Goal: Information Seeking & Learning: Stay updated

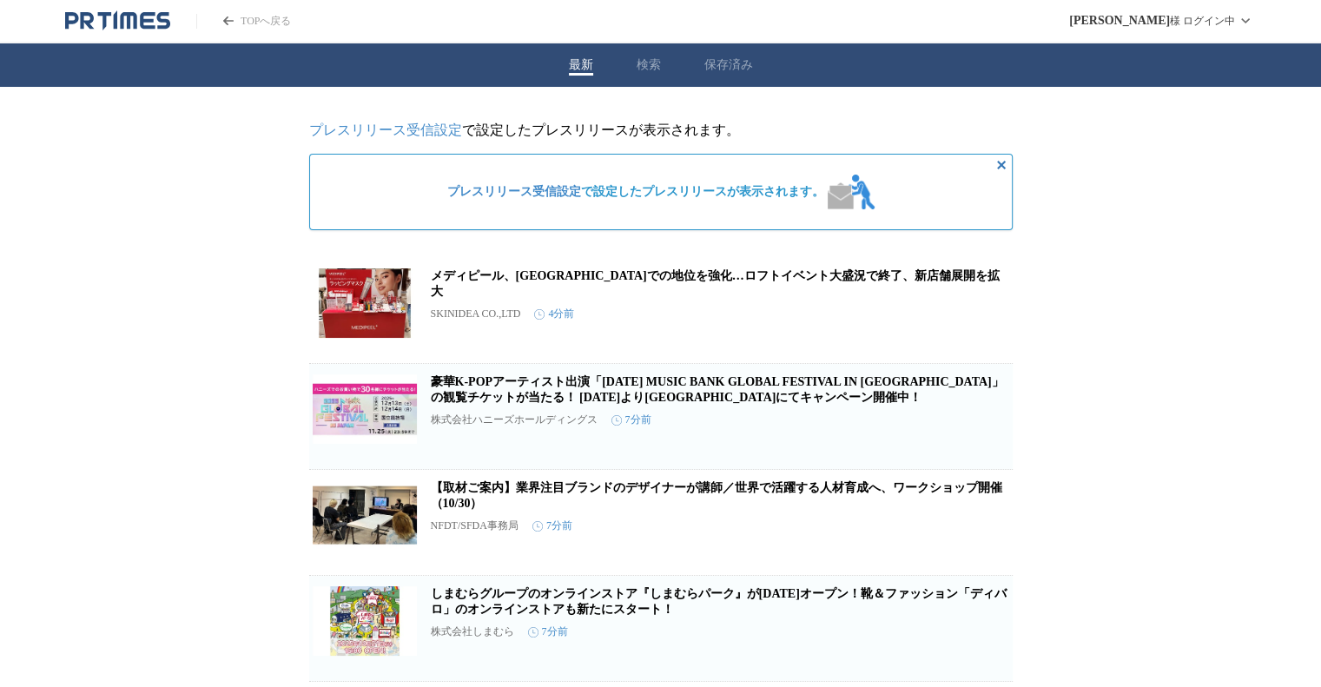
click at [848, 284] on link "メディピール、[GEOGRAPHIC_DATA]での地位を強化…ロフトイベント大盛況で終了、新店舗展開を拡大" at bounding box center [715, 283] width 569 height 29
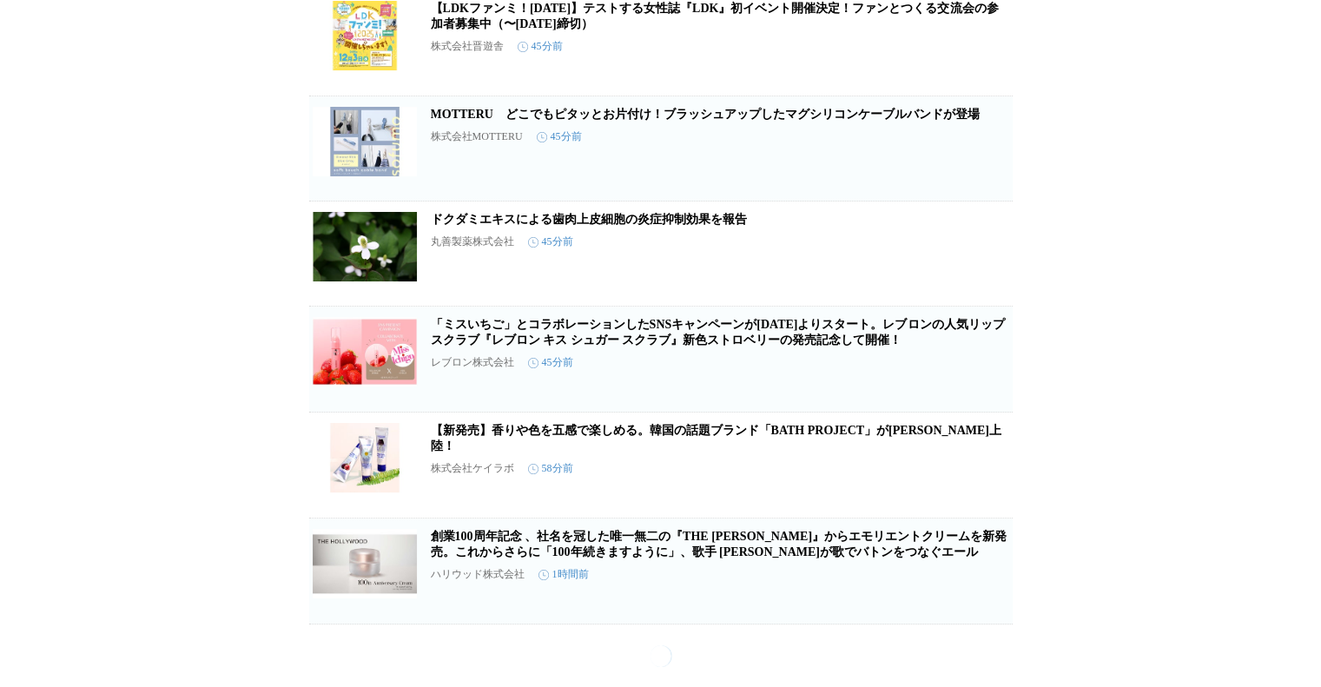
scroll to position [1792, 0]
click at [632, 558] on link "創業100周年記念 、社名を冠した唯一無二の『THE [PERSON_NAME]』からエモリエントクリームを新発売。これからさらに「100年続きますように」、…" at bounding box center [719, 544] width 576 height 29
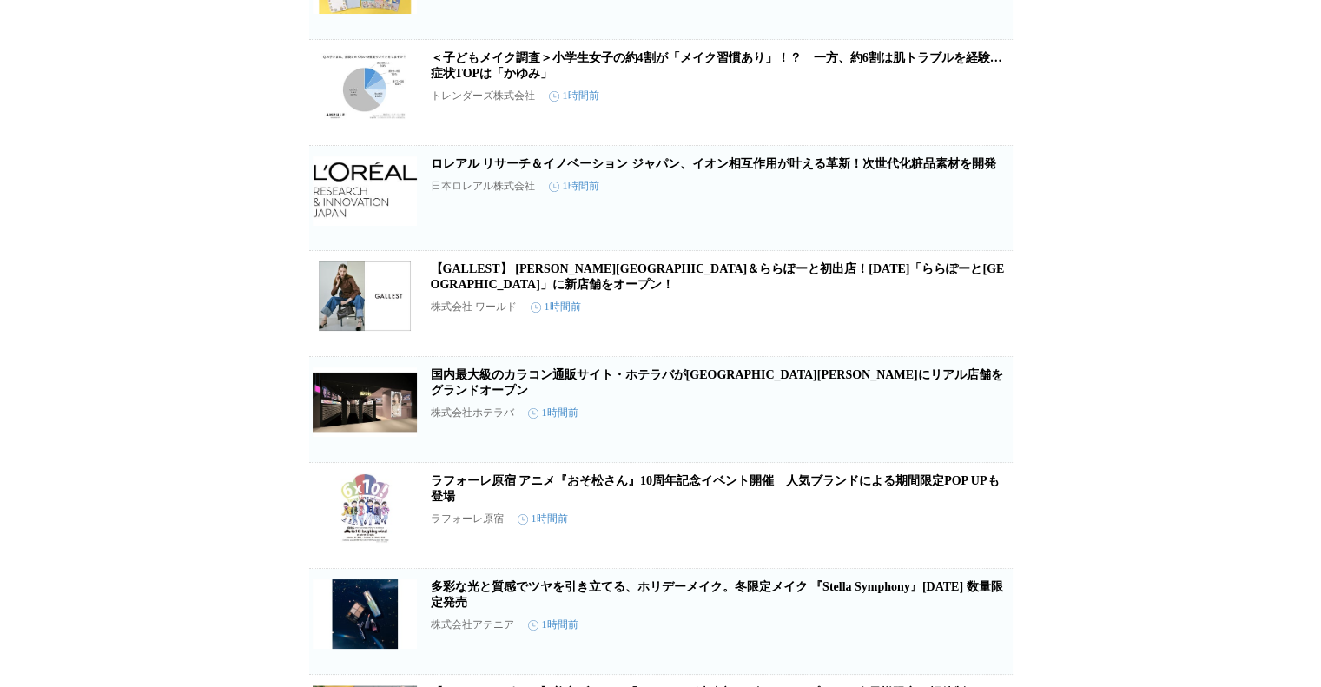
scroll to position [3197, 0]
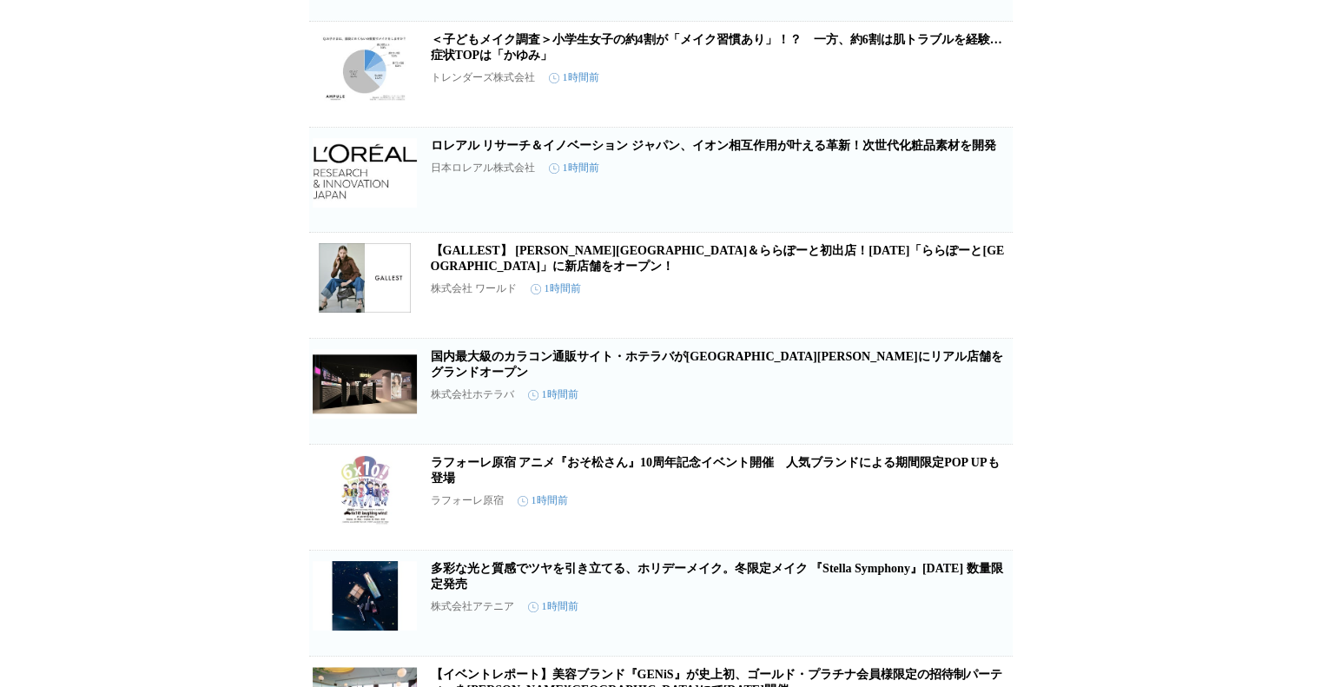
click at [643, 152] on link "ロレアル リサーチ＆イノベーション ジャパン、イオン相互作用が叶える革新！次世代化粧品素材を開発" at bounding box center [713, 145] width 565 height 13
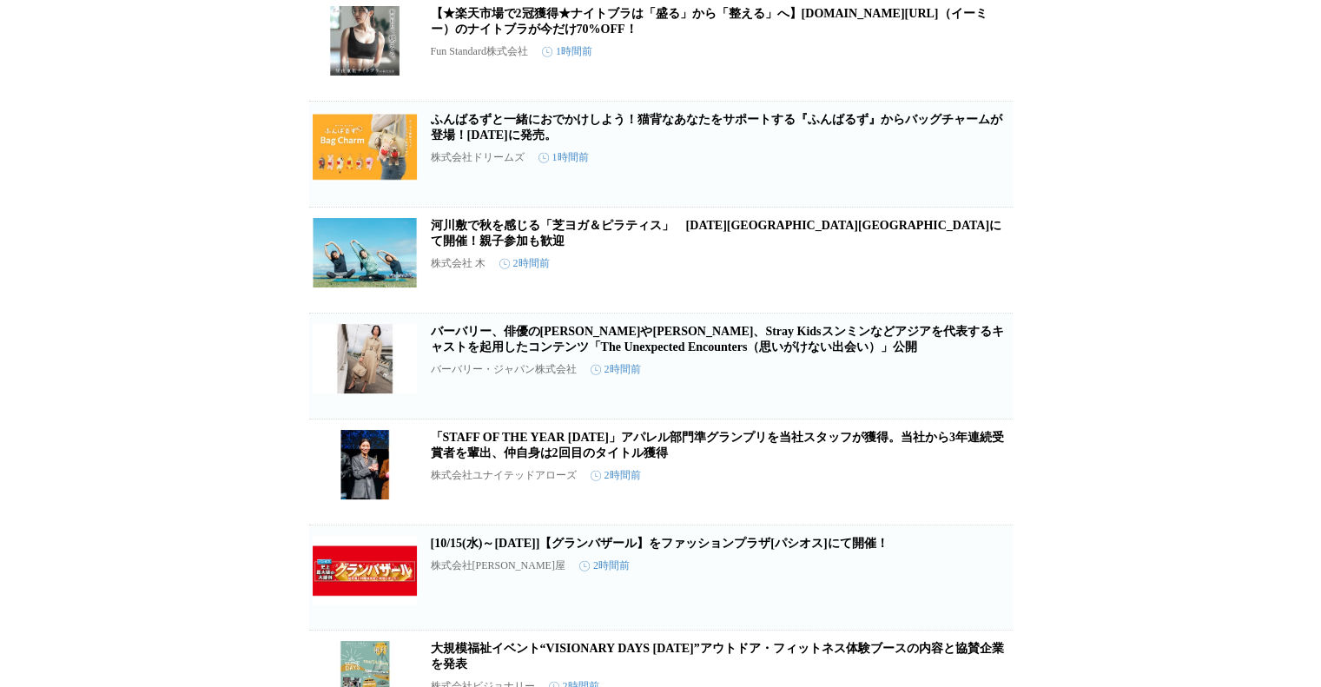
scroll to position [4345, 0]
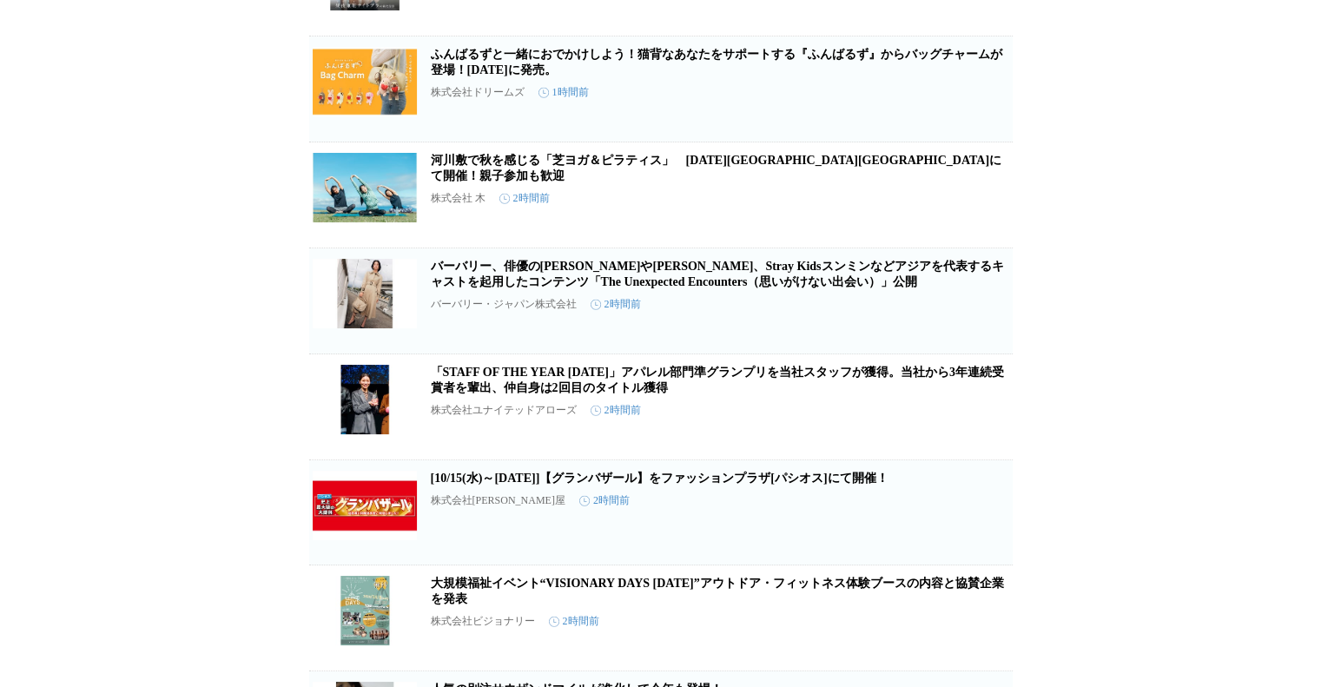
click at [648, 76] on link "ふんばるずと一緒におでかけしよう！猫背なあなたをサポートする『ふんばるず』からバッグチャームが登場！[DATE]に発売。" at bounding box center [716, 62] width 571 height 29
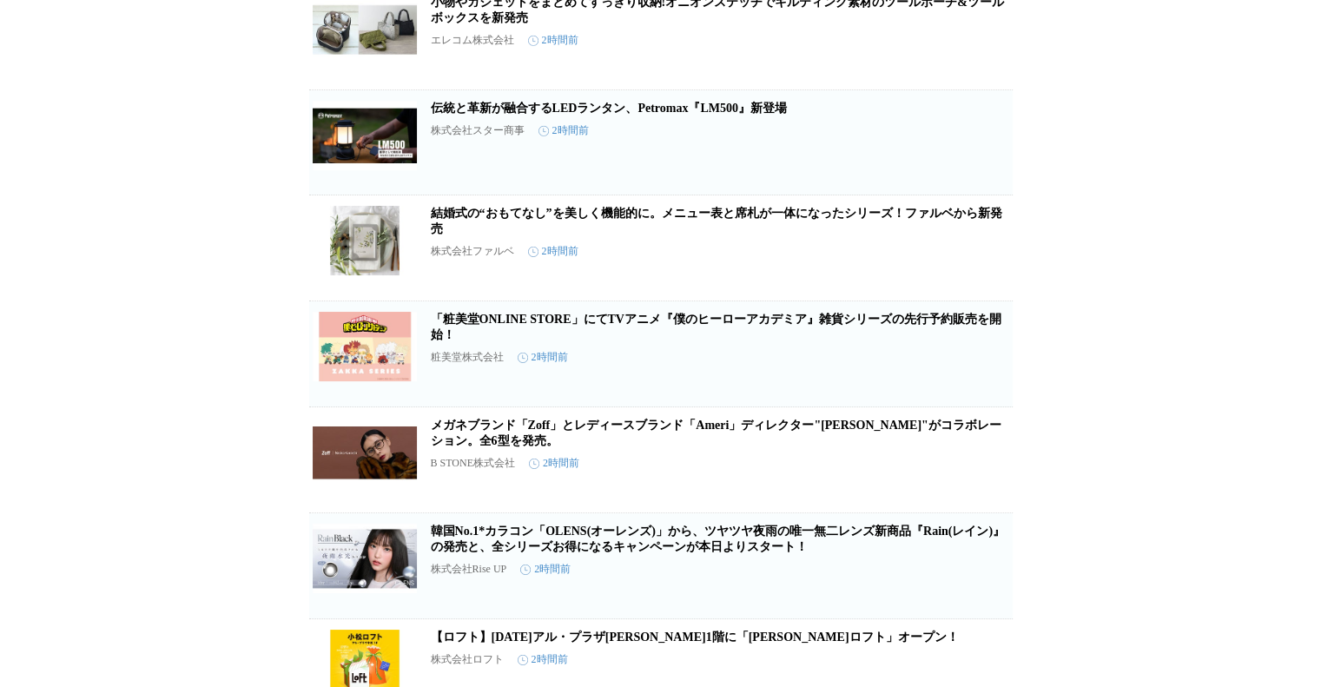
scroll to position [5572, 0]
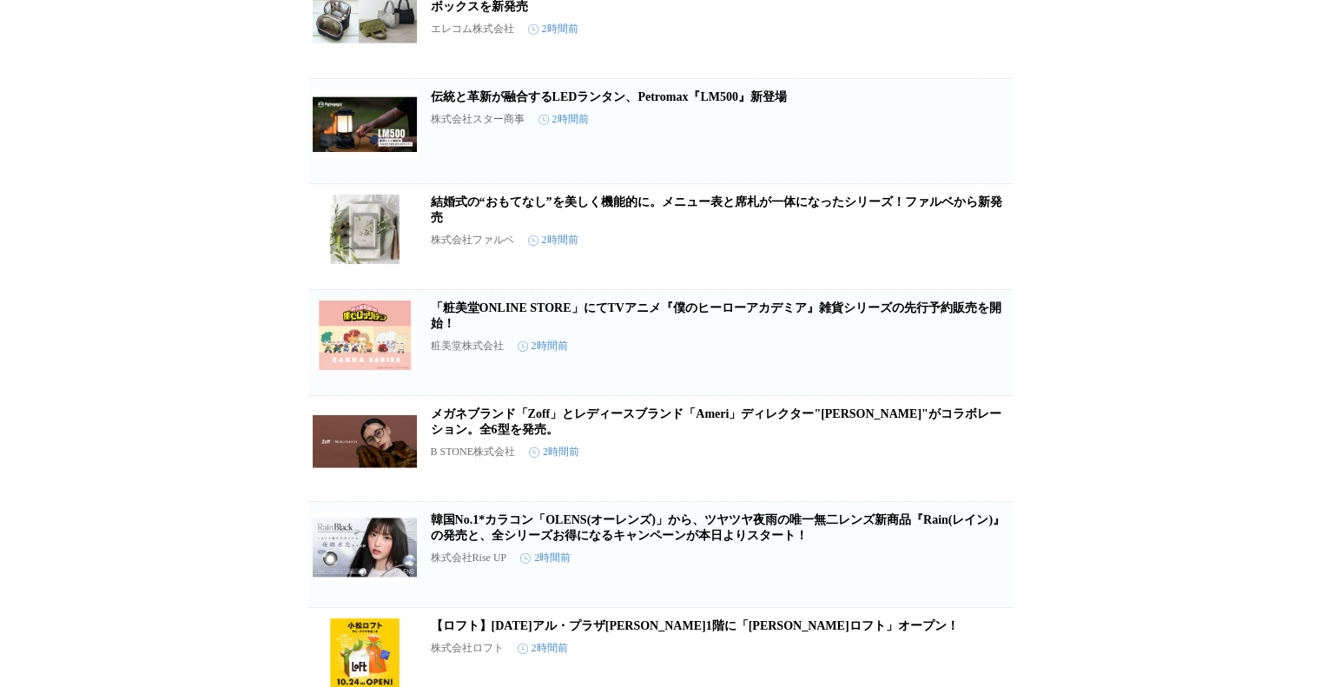
click at [749, 103] on link "伝統と革新が融合するLEDランタン、Petromax『LM500』新登場" at bounding box center [609, 96] width 356 height 13
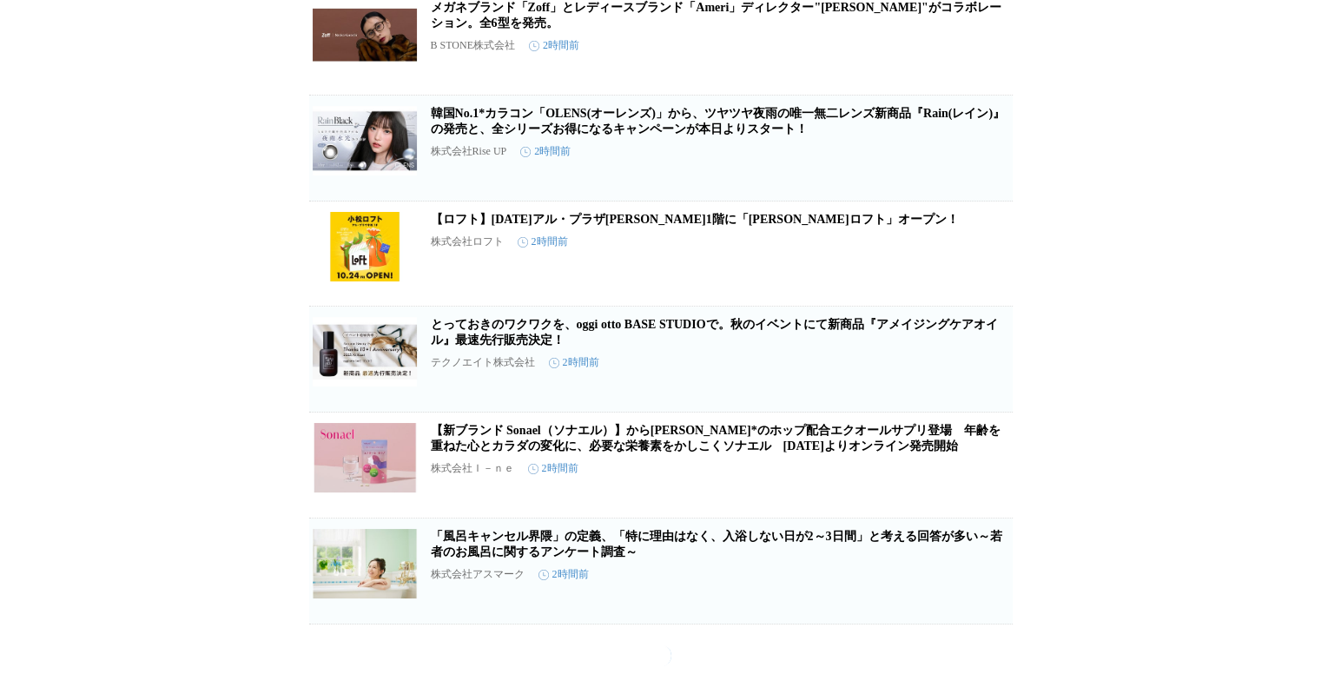
scroll to position [6279, 0]
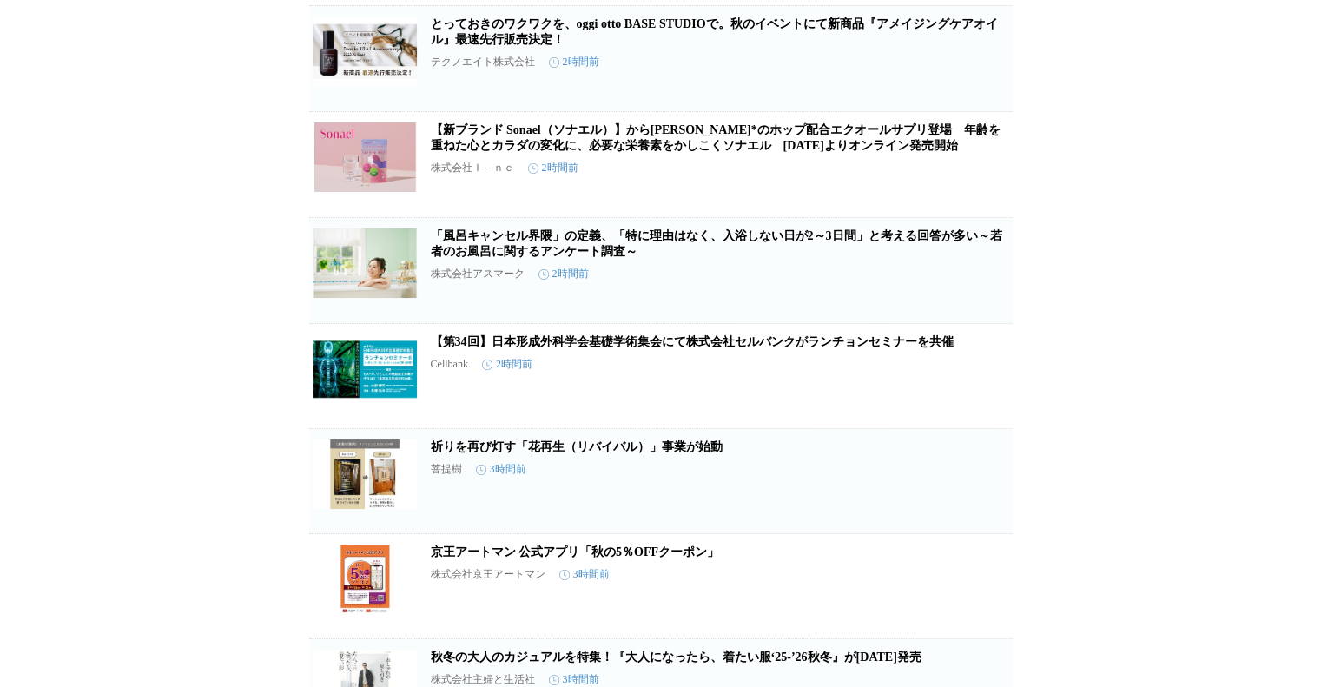
click at [623, 152] on link "【新ブランド Sonael（ソナエル）】から[PERSON_NAME]*のホップ配合エクオールサプリ登場　年齢を重ねた心とカラダの変化に、必要な栄養素をかしこ…" at bounding box center [716, 137] width 570 height 29
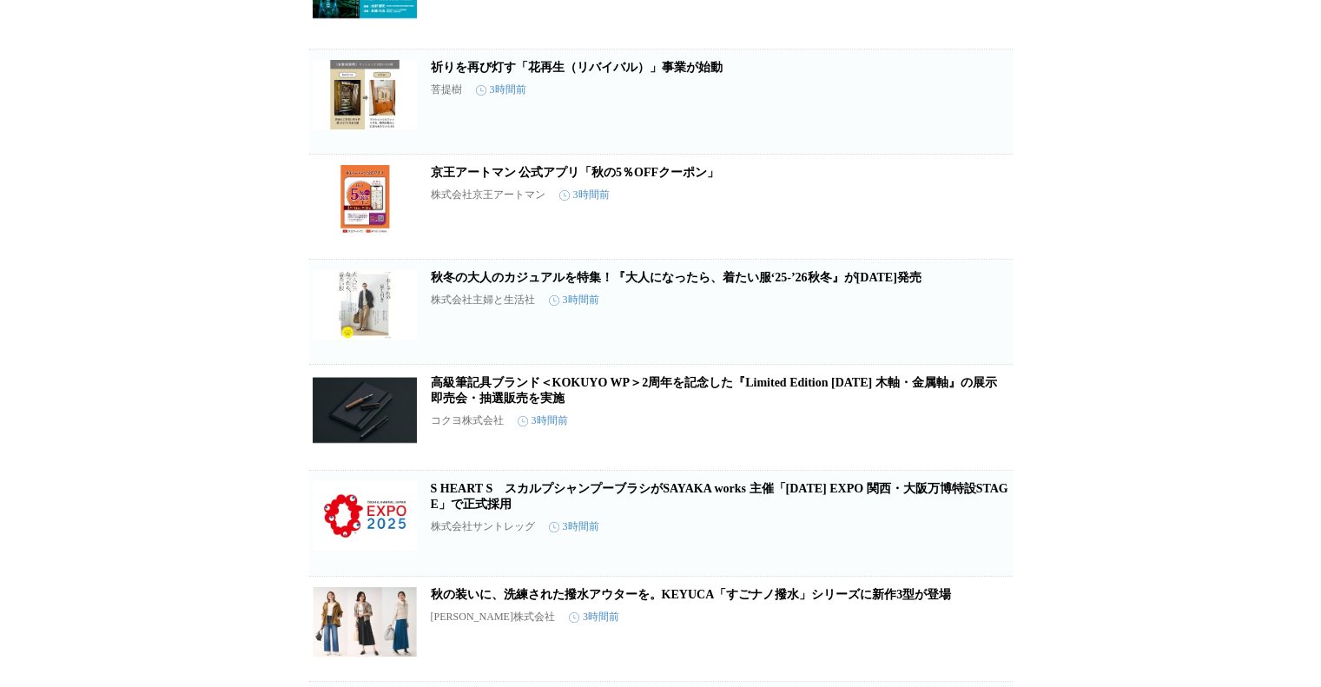
scroll to position [6660, 0]
click at [577, 73] on link "祈りを再び灯す「花再生（リバイバル）」事業が始動" at bounding box center [577, 66] width 292 height 13
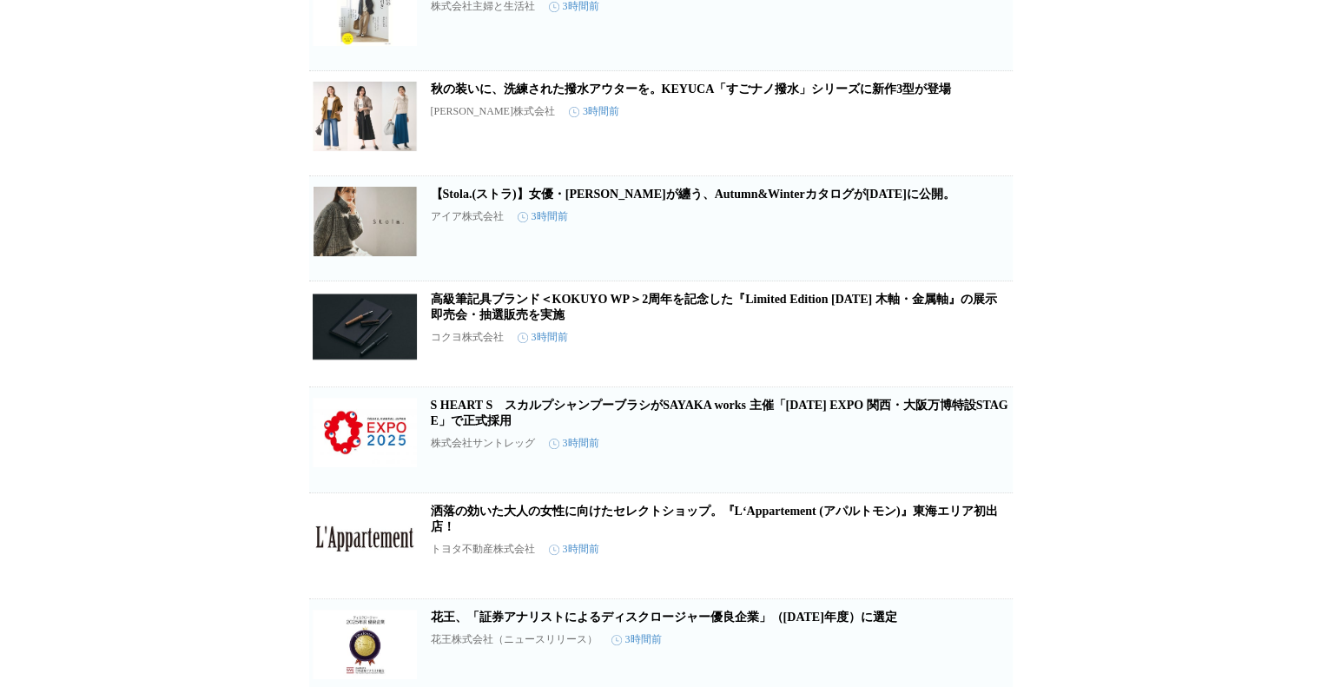
scroll to position [6943, 0]
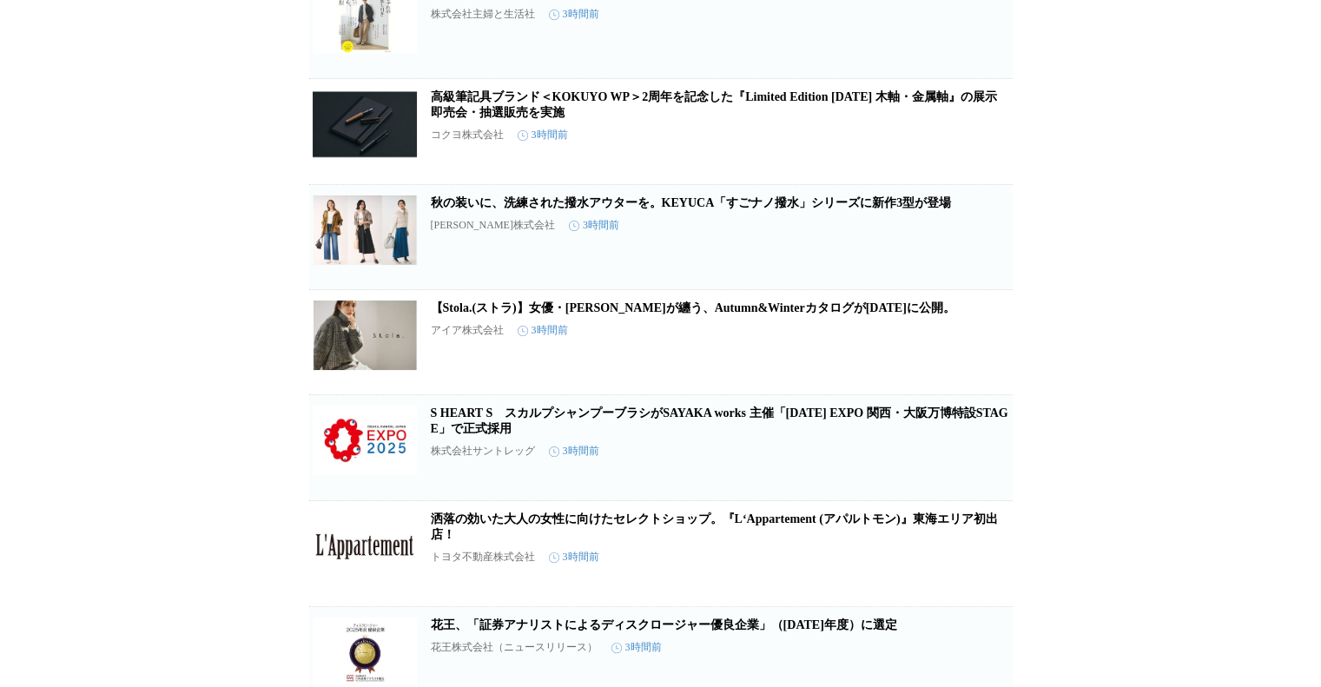
click at [556, 119] on link "高級筆記具ブランド＜KOKUYO WP＞2周年を記念した『Limited Edition [DATE] 木軸・金属軸』の展示即売会・抽選販売を実施" at bounding box center [714, 104] width 566 height 29
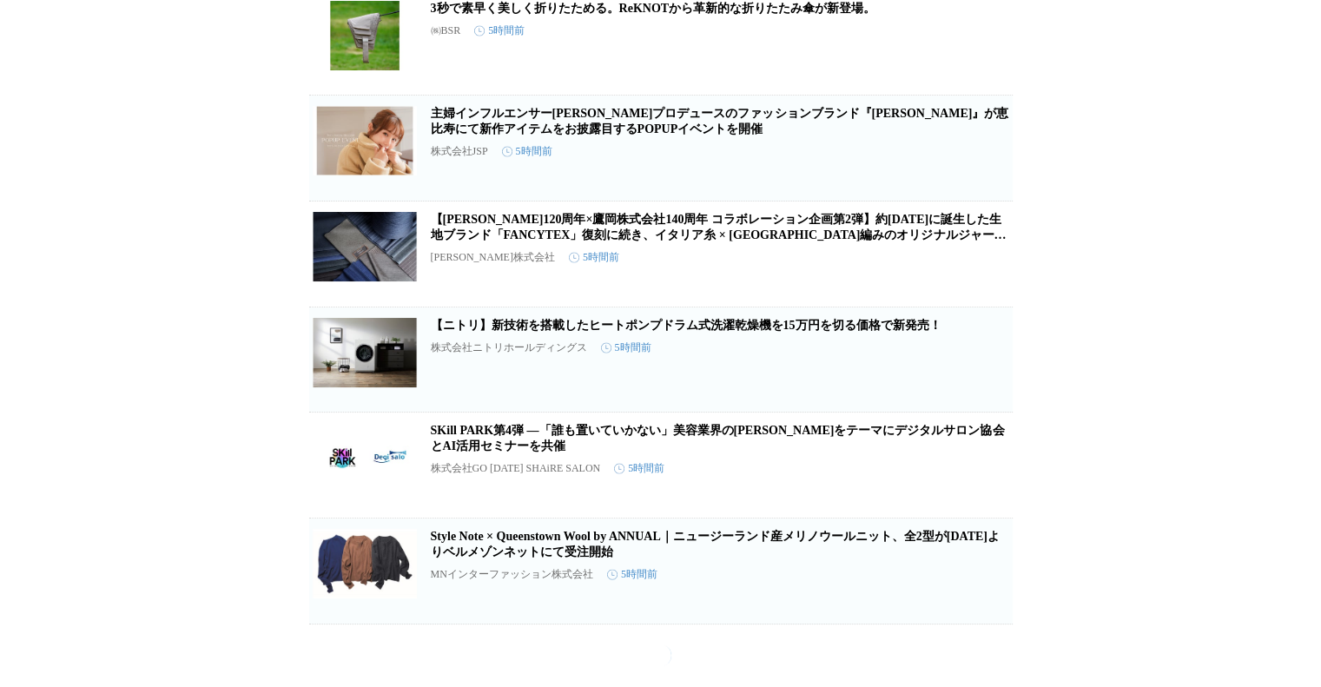
scroll to position [10550, 0]
click at [736, 332] on link "【ニトリ】新技術を搭載したヒートポンプドラム式洗濯乾燥機を15万円を切る価格で新発売！" at bounding box center [686, 325] width 511 height 13
